Goal: Find specific page/section: Find specific page/section

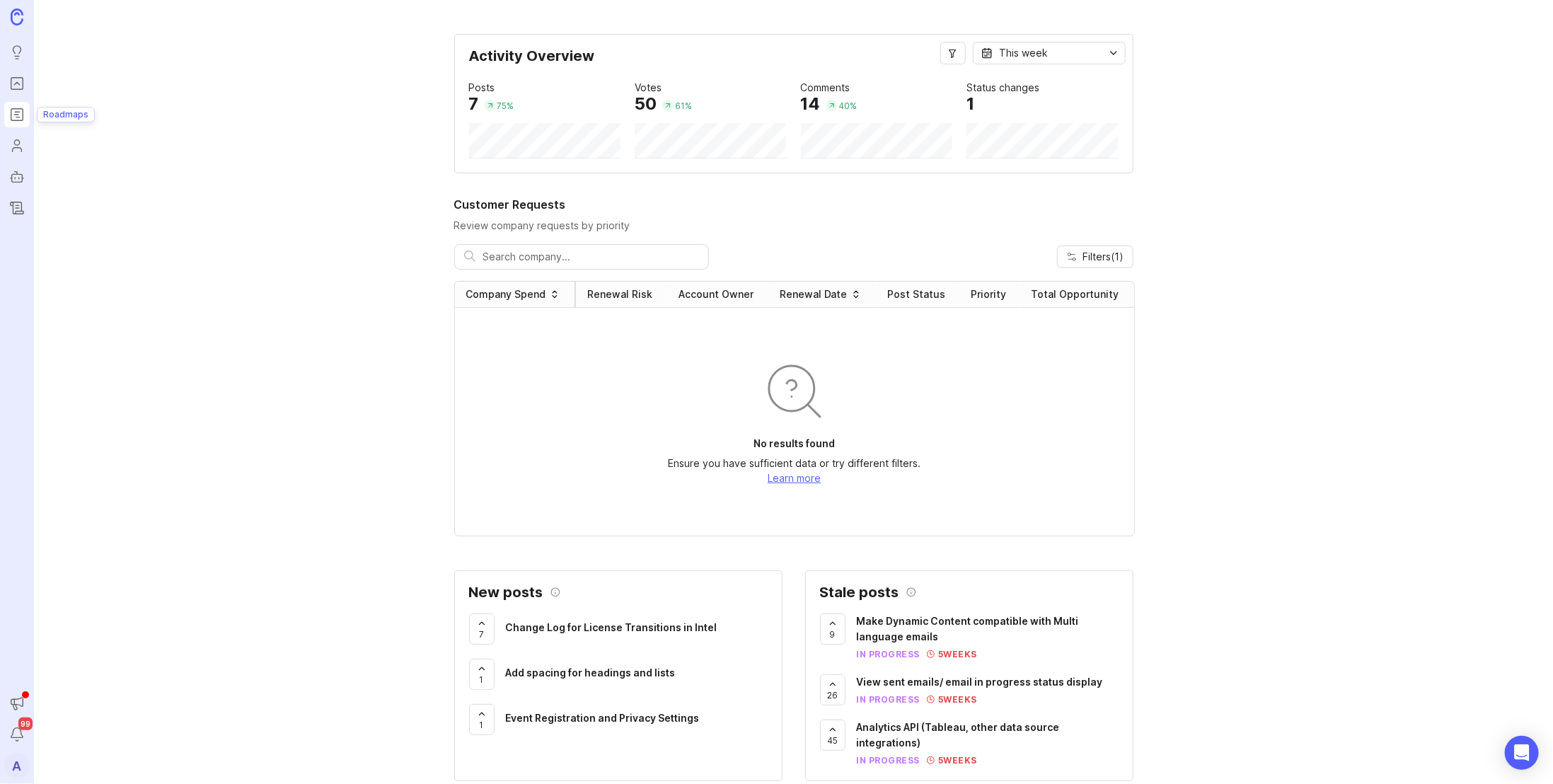
click at [14, 115] on icon "Roadmaps" at bounding box center [17, 114] width 15 height 17
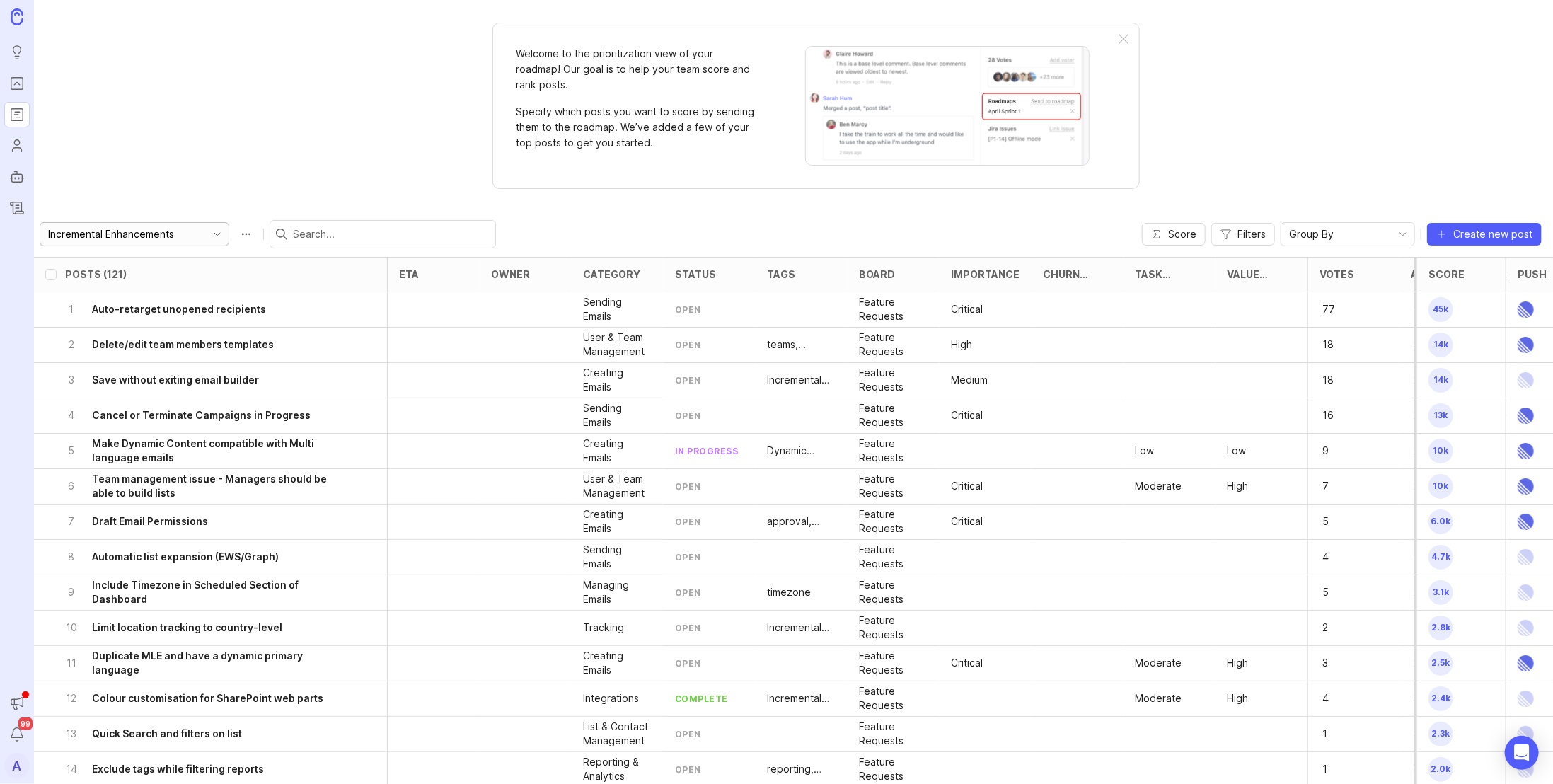
click at [116, 223] on div "Incremental Enhancements" at bounding box center [123, 234] width 166 height 23
click at [111, 288] on span "BEE Features To Implement" at bounding box center [114, 283] width 128 height 15
type input "BEE Features To Implement"
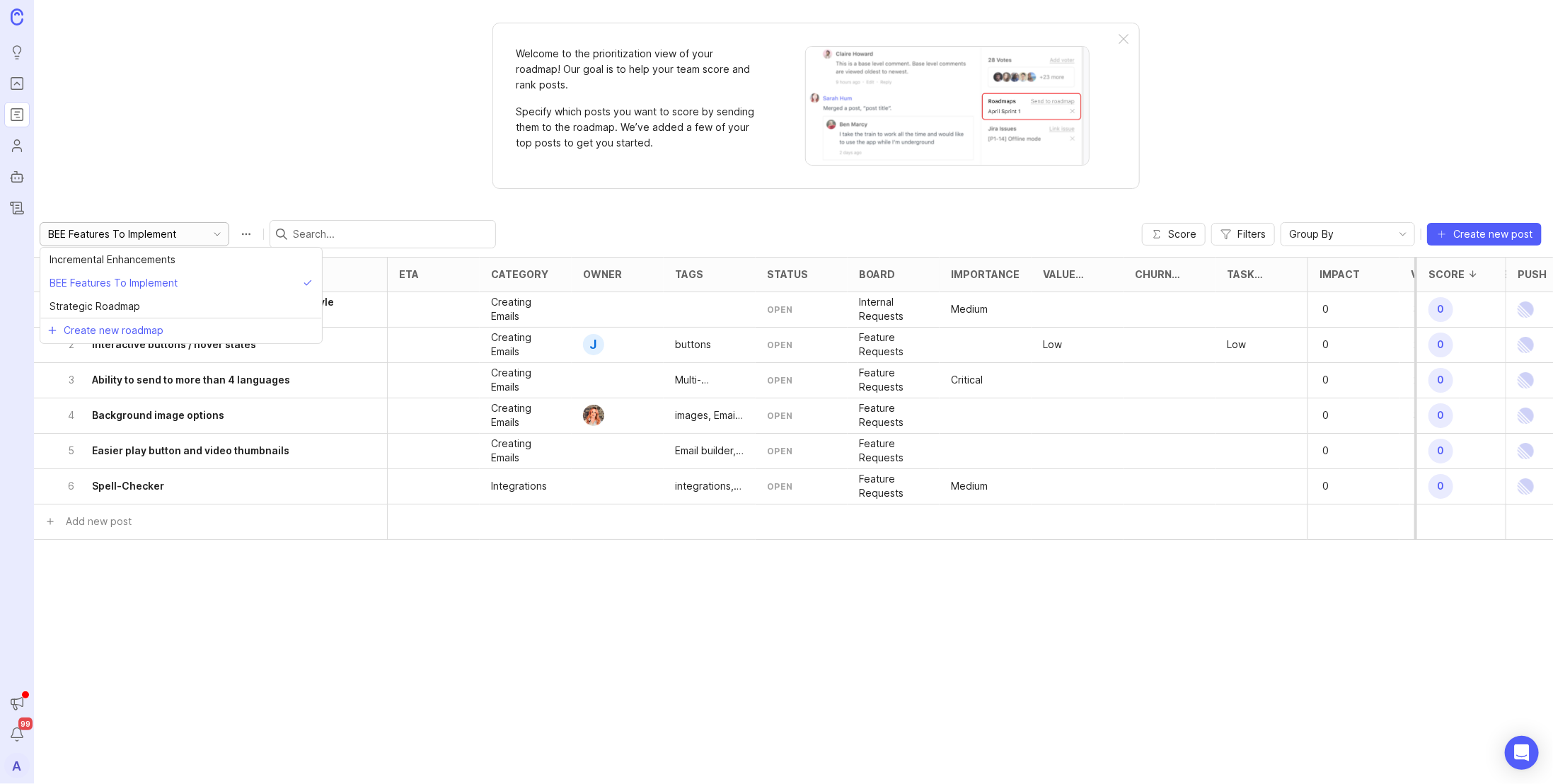
click at [127, 233] on input "BEE Features To Implement" at bounding box center [126, 234] width 156 height 15
click at [127, 262] on span "Incremental Enhancements" at bounding box center [112, 259] width 126 height 15
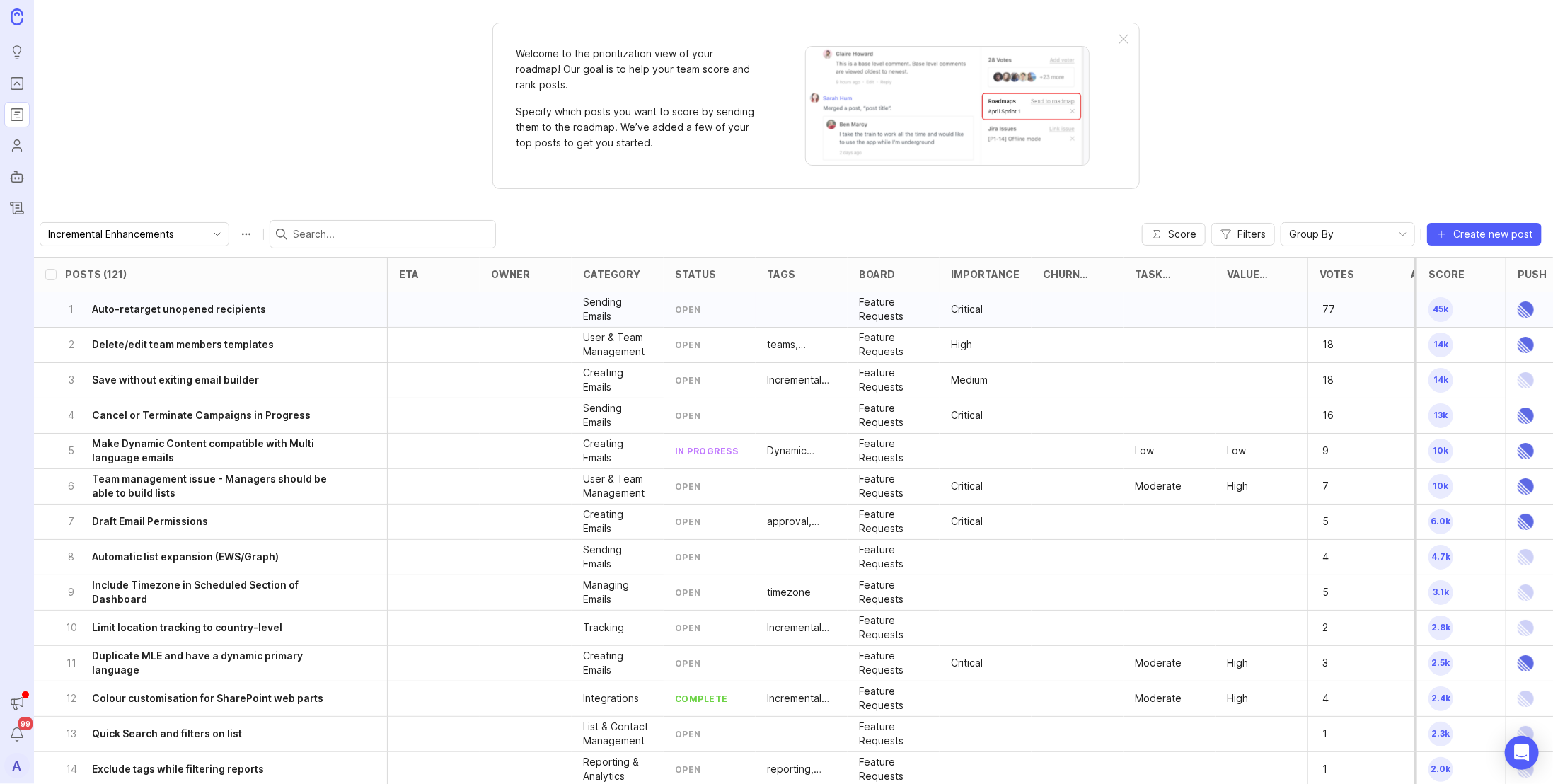
click at [1437, 309] on span "45k" at bounding box center [1440, 310] width 24 height 24
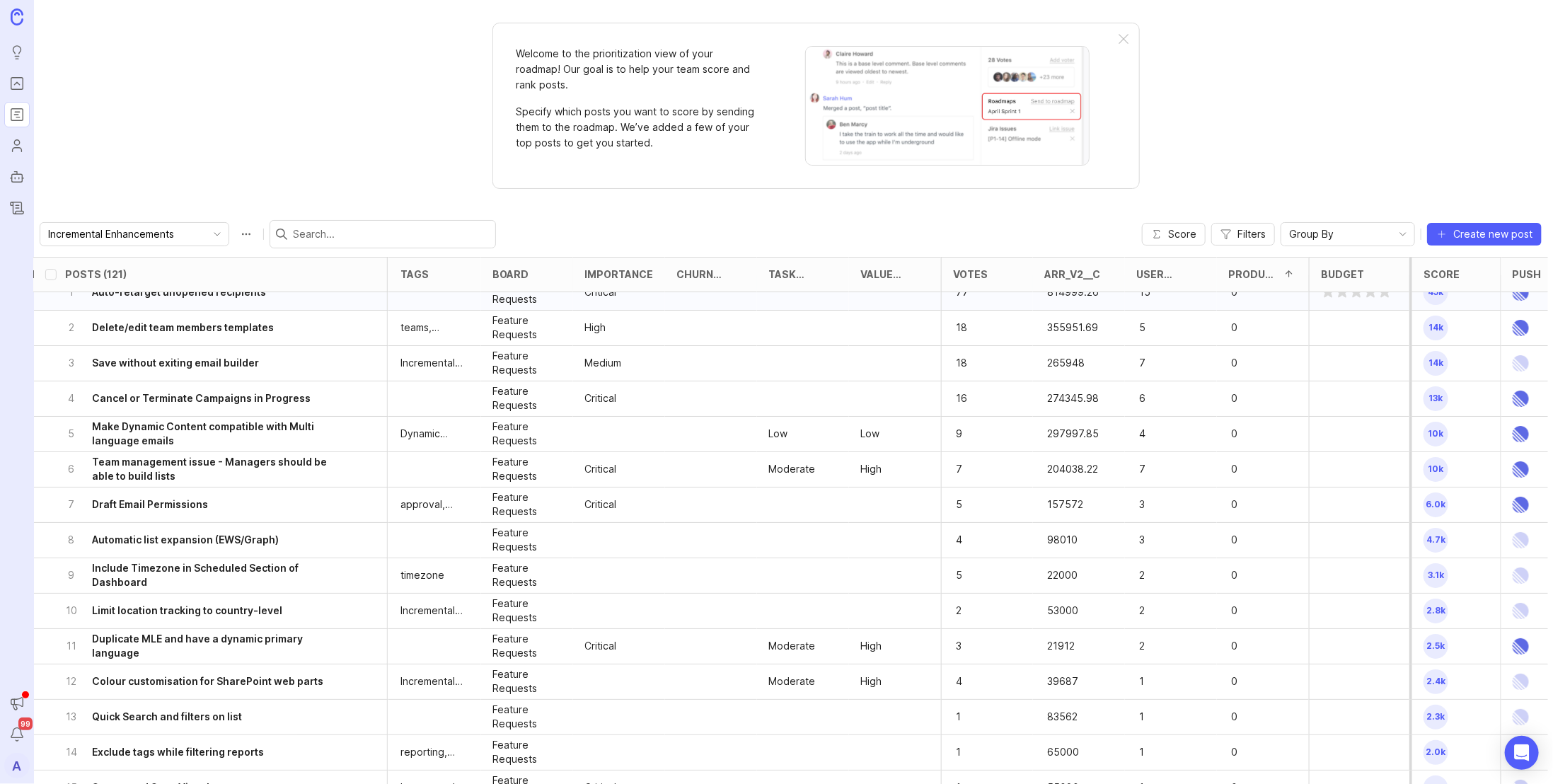
scroll to position [0, 375]
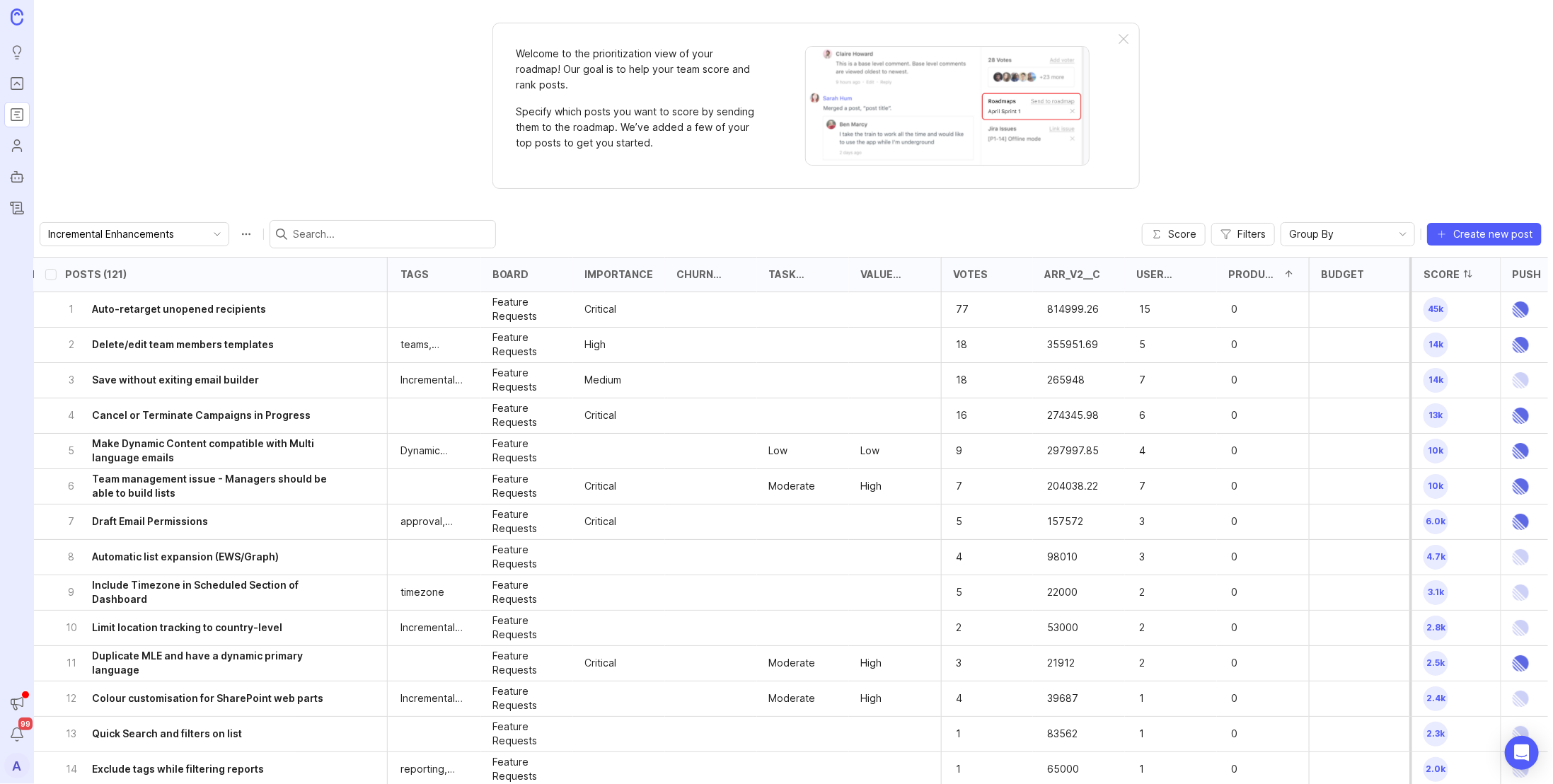
click at [1459, 275] on div at bounding box center [1468, 274] width 17 height 11
